Goal: Information Seeking & Learning: Compare options

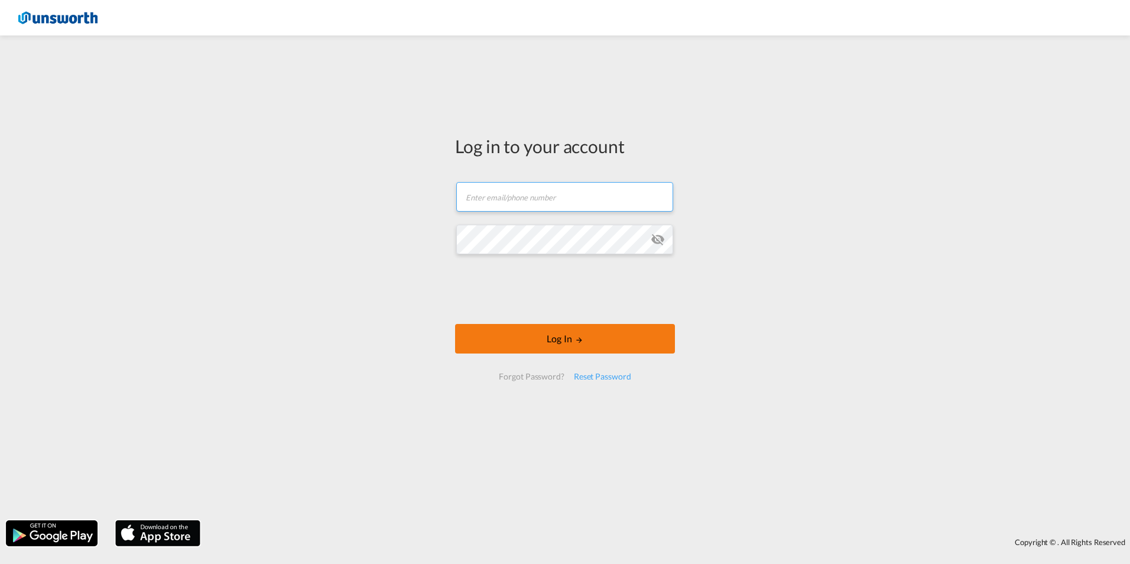
type input "[EMAIL_ADDRESS][PERSON_NAME][DOMAIN_NAME]"
click at [588, 335] on button "Log In" at bounding box center [565, 339] width 220 height 30
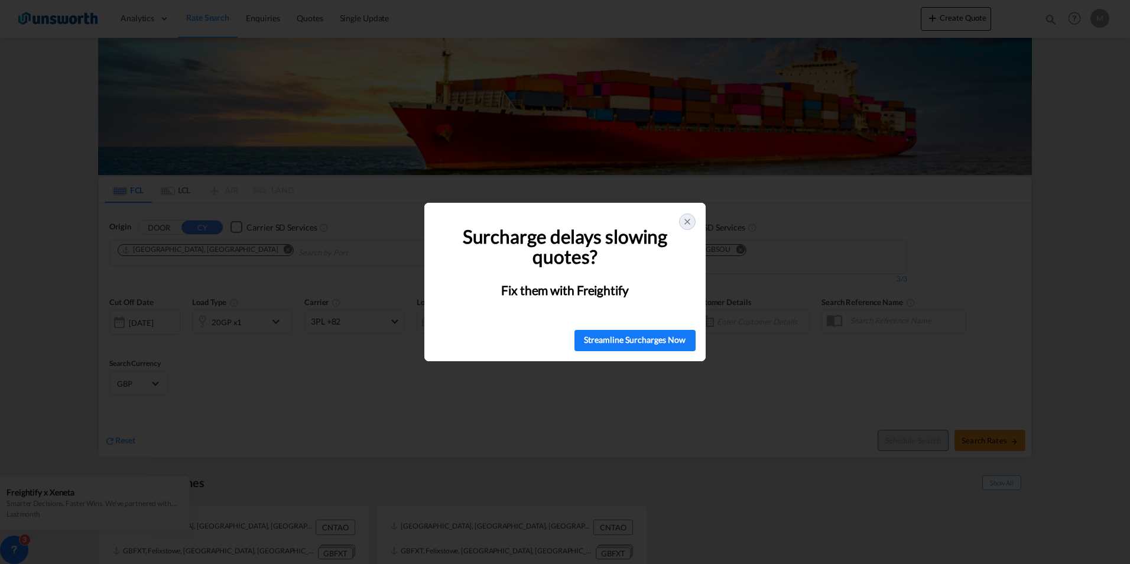
click at [689, 222] on icon at bounding box center [687, 221] width 9 height 9
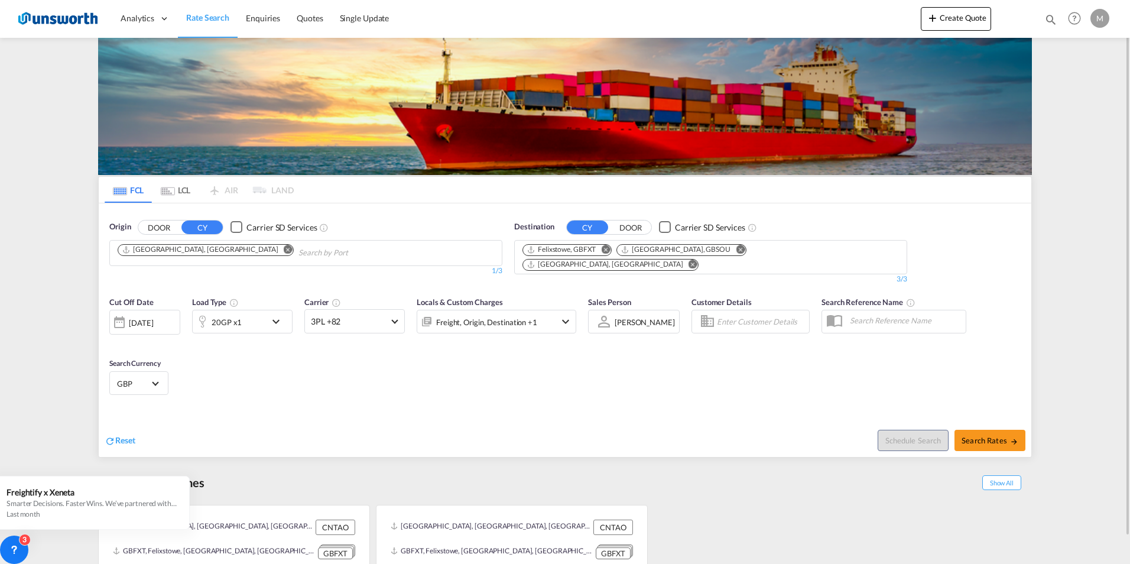
click at [274, 316] on md-icon "icon-chevron-down" at bounding box center [279, 322] width 20 height 14
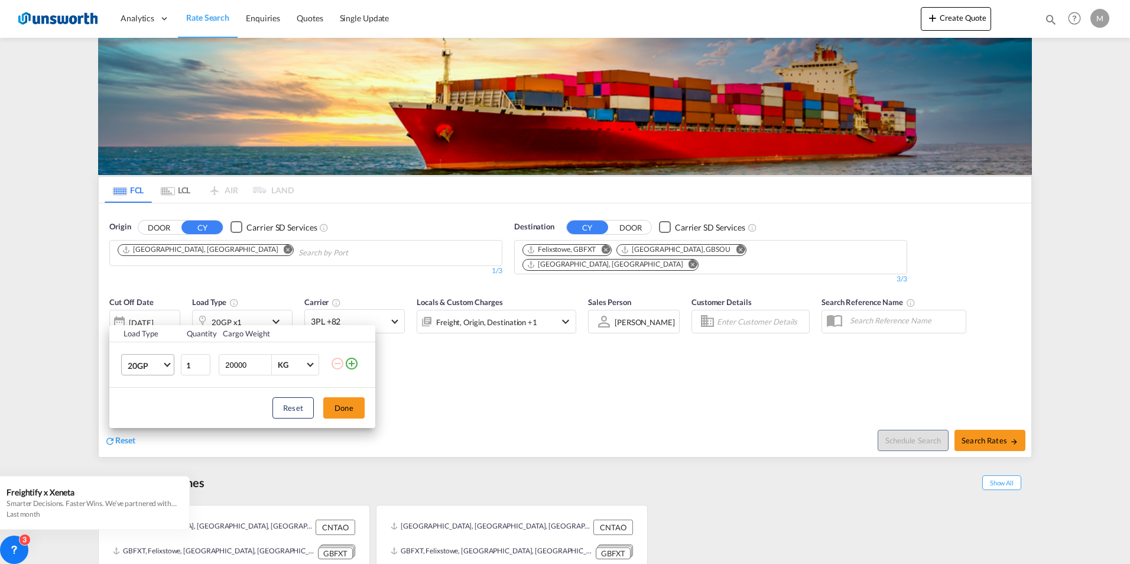
click at [167, 366] on span "Choose: \a20GP" at bounding box center [167, 364] width 7 height 7
click at [147, 421] on div "40HC" at bounding box center [139, 422] width 22 height 12
click at [352, 406] on button "Done" at bounding box center [343, 407] width 41 height 21
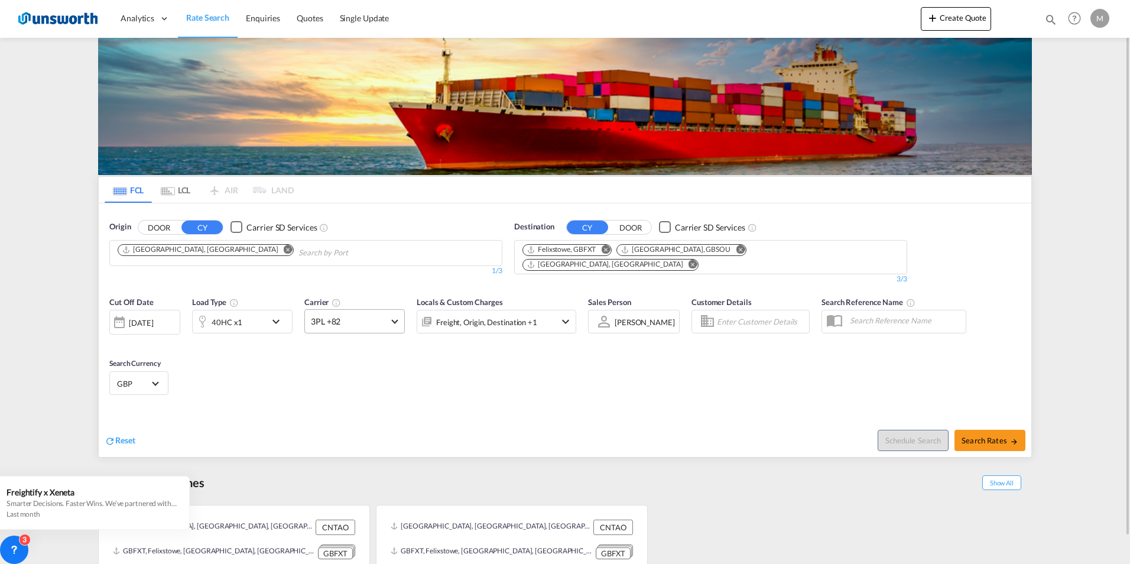
click at [396, 319] on md-select-value "3PL +82" at bounding box center [354, 321] width 99 height 23
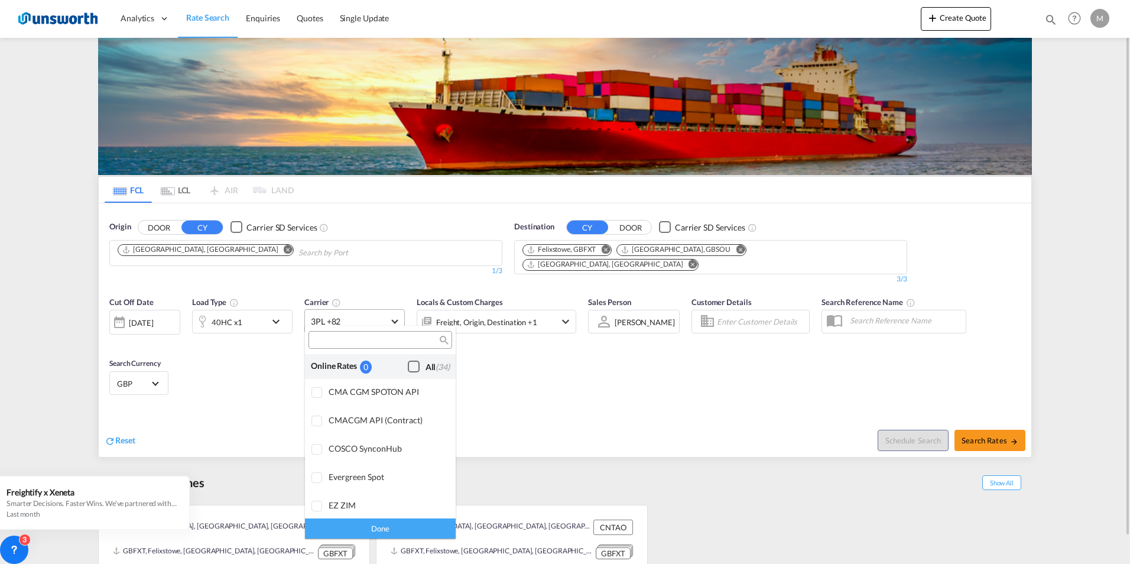
scroll to position [950, 0]
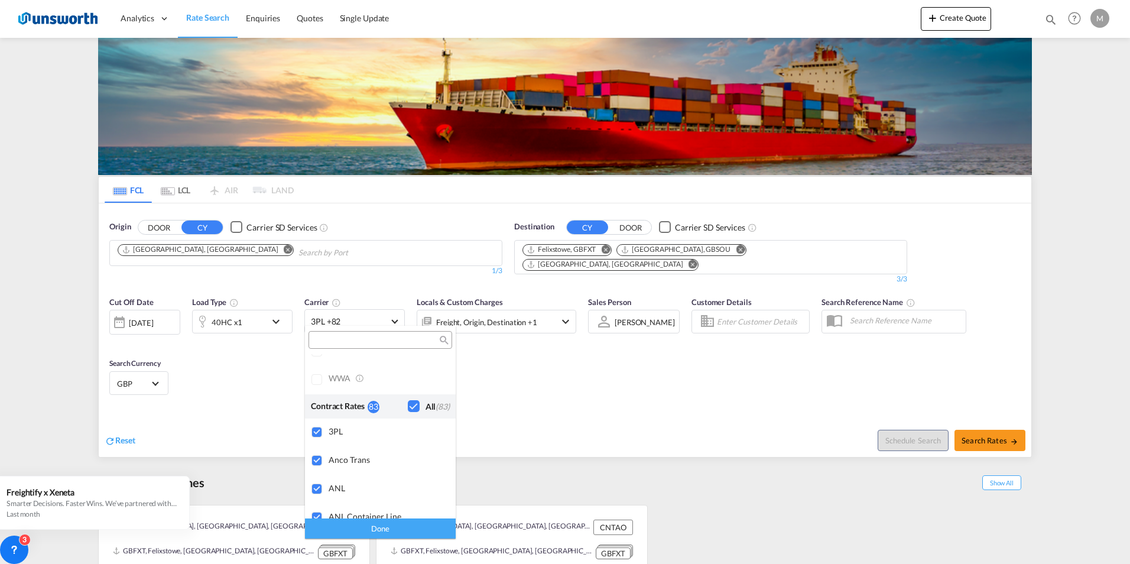
click at [489, 362] on md-backdrop at bounding box center [565, 282] width 1130 height 564
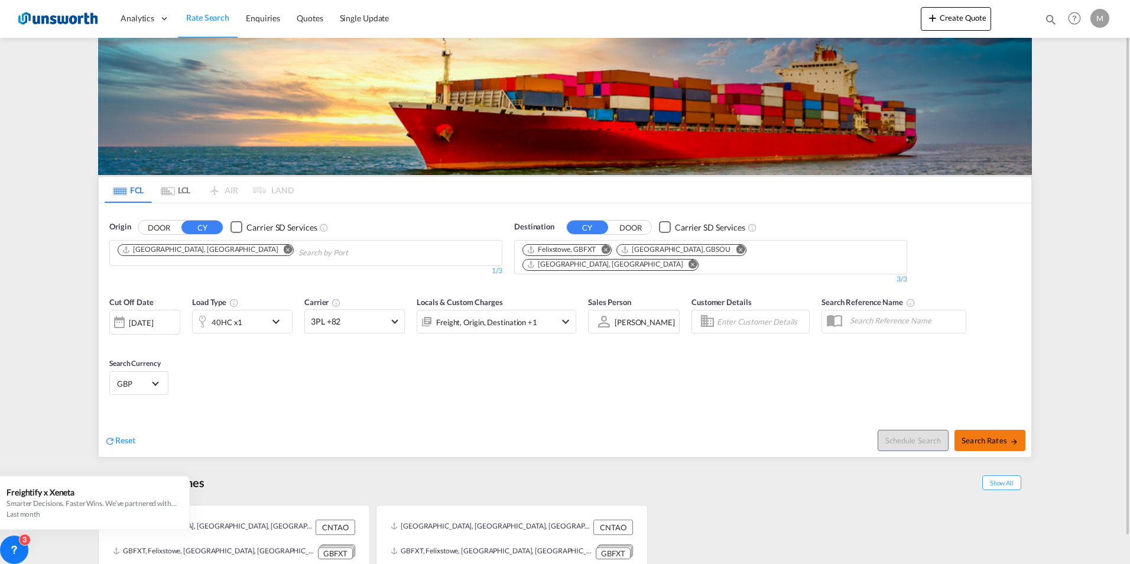
click at [994, 436] on span "Search Rates" at bounding box center [990, 440] width 57 height 9
type input "CNTAO to GBFXT,GBSOU,GBLGP / [DATE]"
